Goal: Information Seeking & Learning: Learn about a topic

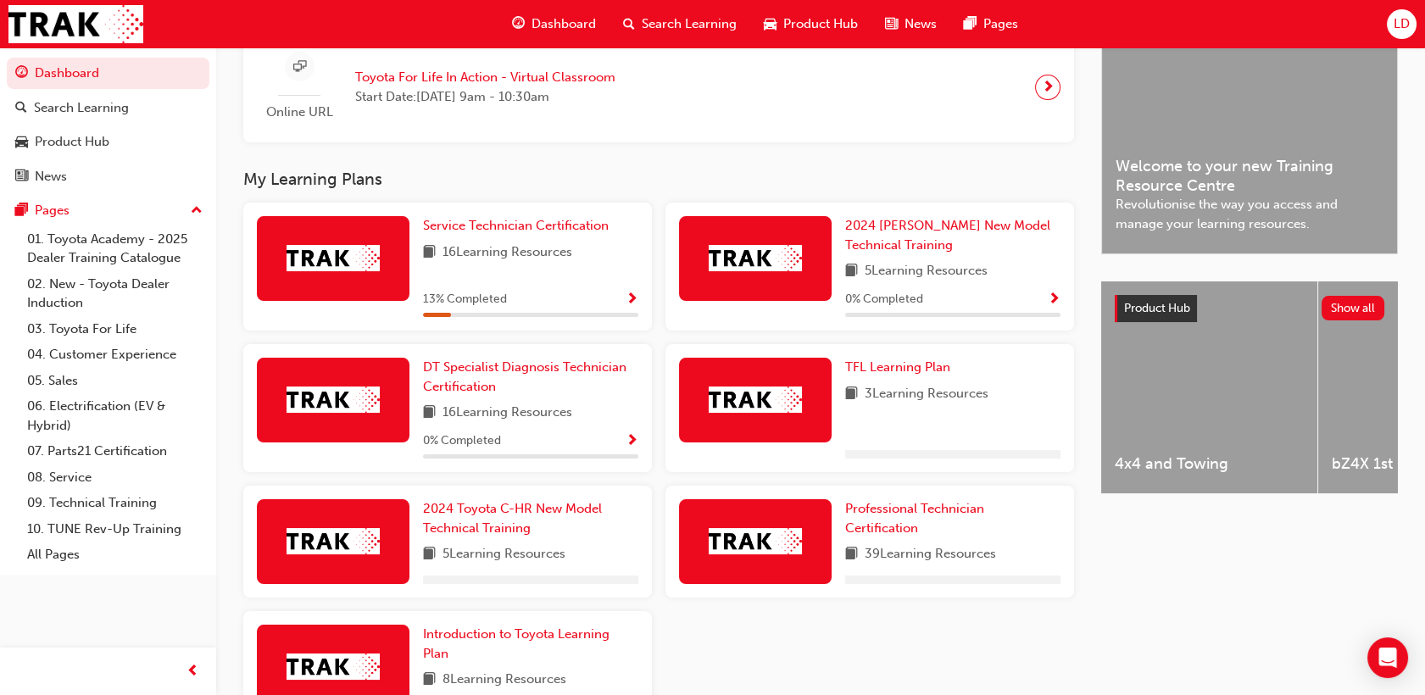
scroll to position [377, 0]
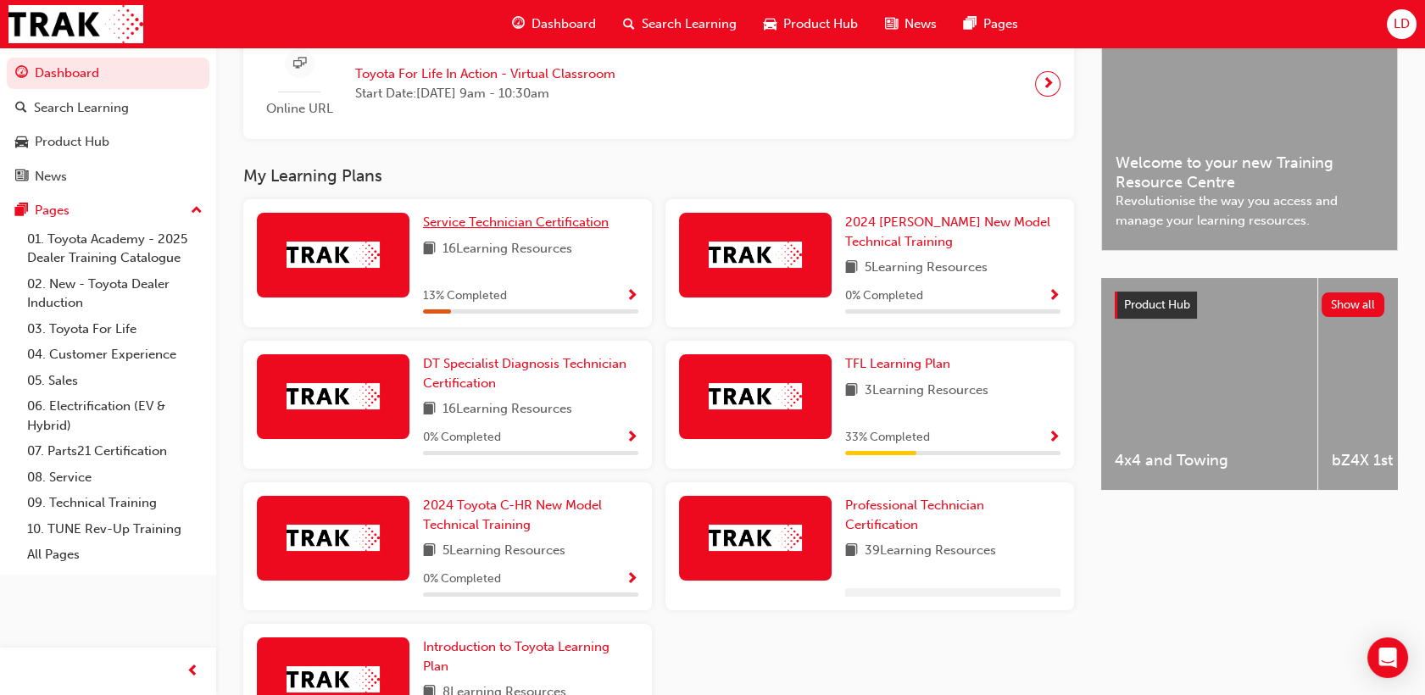
click at [520, 218] on span "Service Technician Certification" at bounding box center [516, 222] width 186 height 15
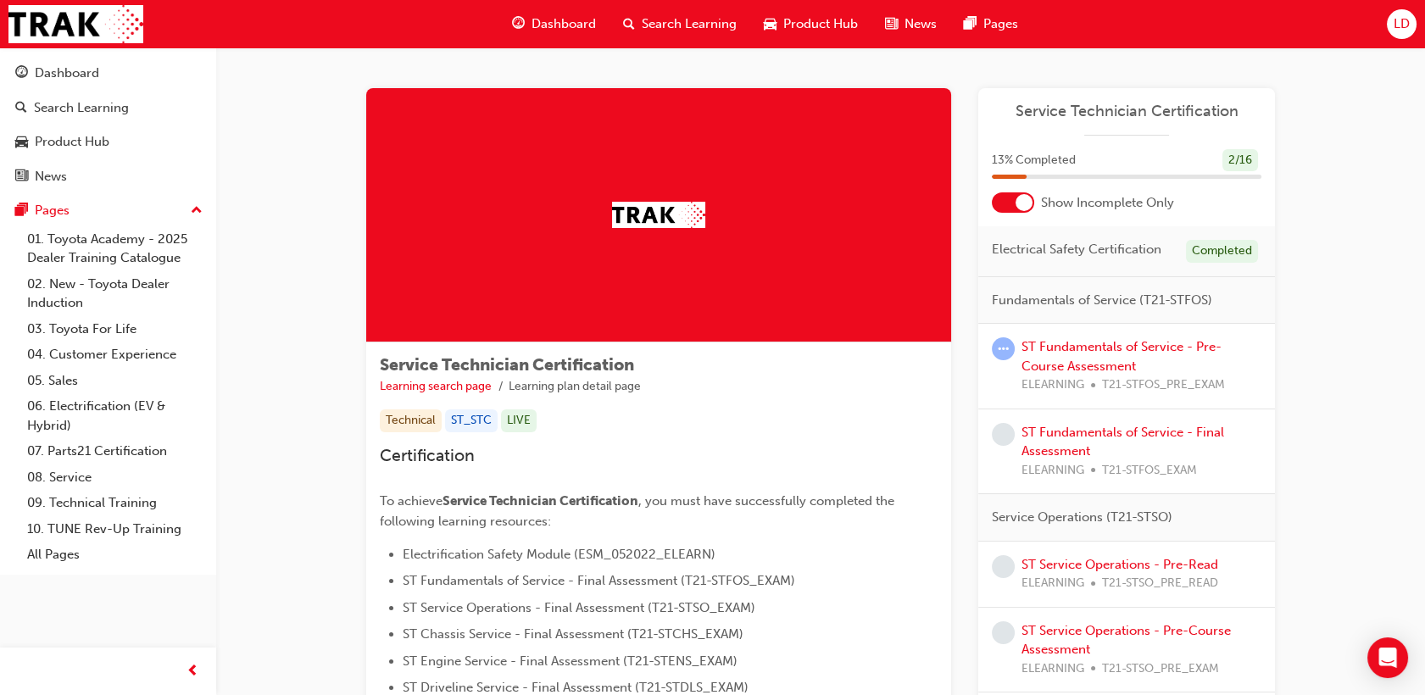
click at [1023, 202] on div at bounding box center [1024, 202] width 17 height 17
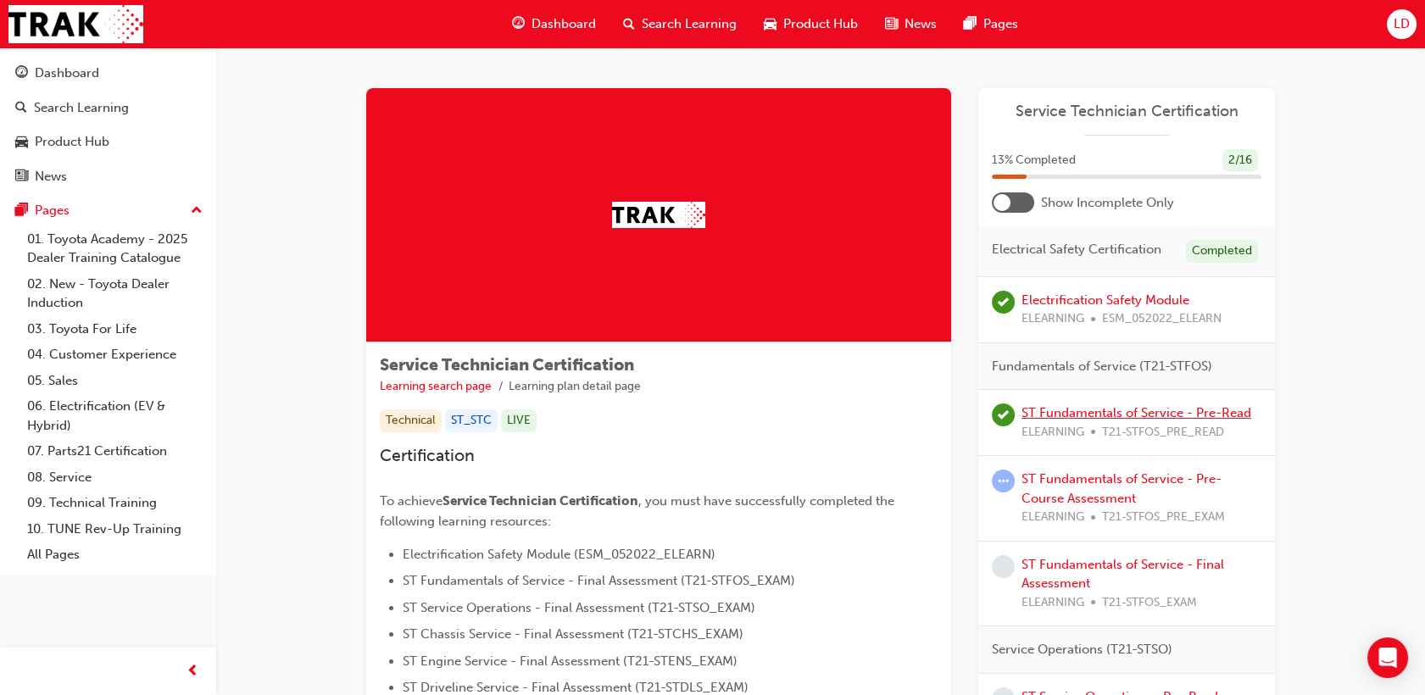
click at [1113, 412] on link "ST Fundamentals of Service - Pre-Read" at bounding box center [1137, 412] width 230 height 15
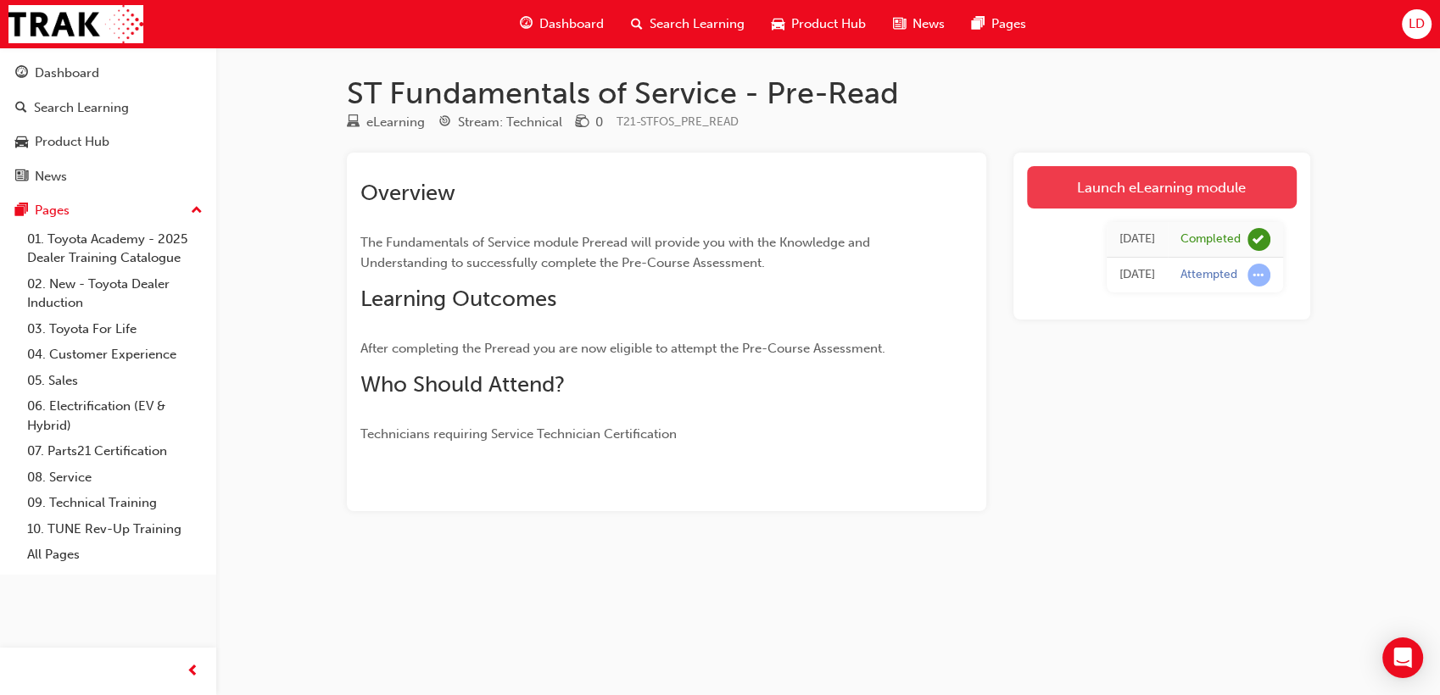
click at [1117, 187] on link "Launch eLearning module" at bounding box center [1162, 187] width 270 height 42
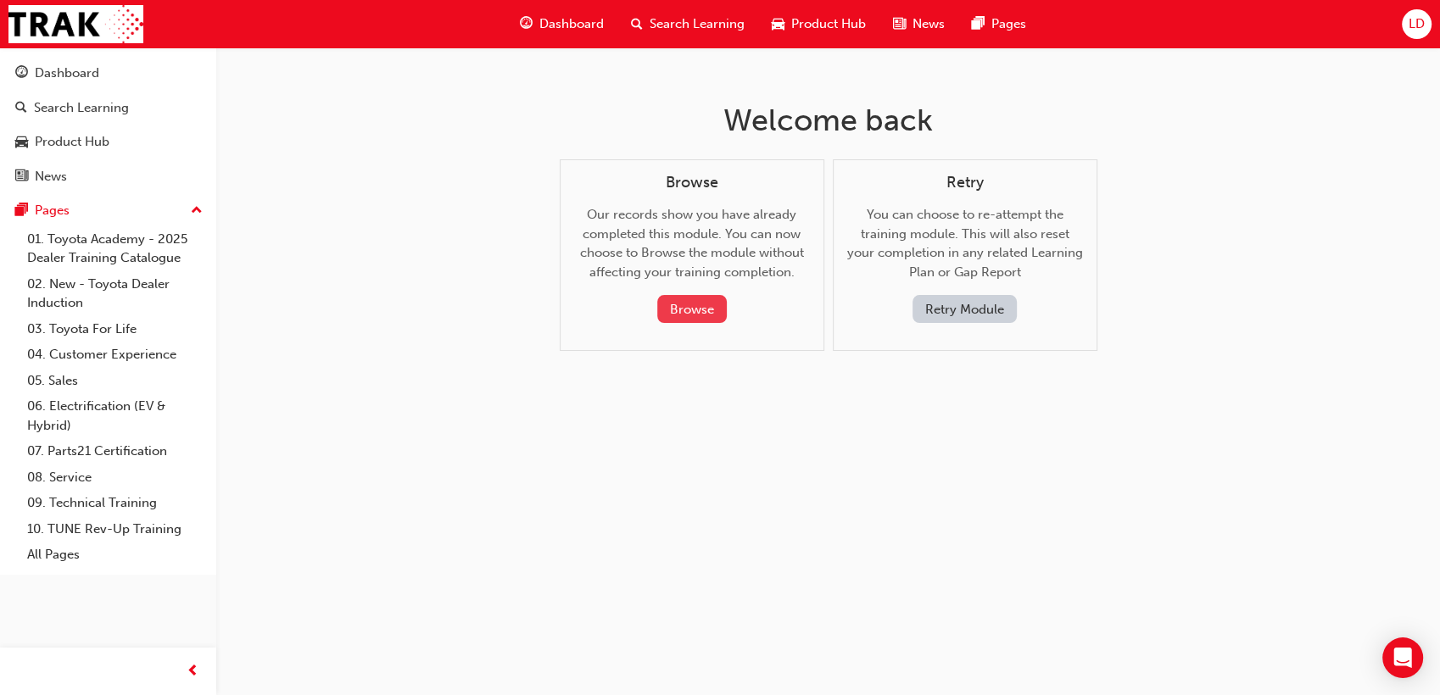
click at [680, 309] on button "Browse" at bounding box center [692, 309] width 70 height 28
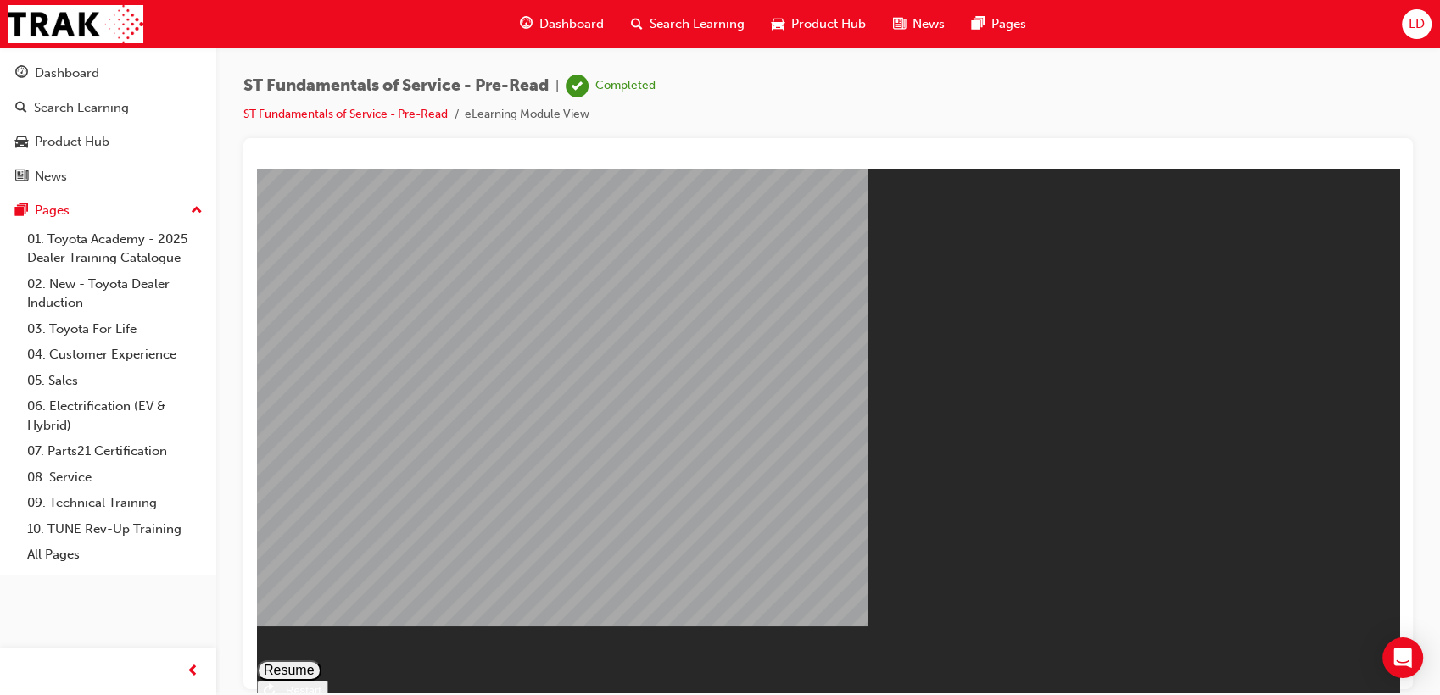
click at [321, 660] on button "Resume" at bounding box center [289, 670] width 64 height 20
